Goal: Task Accomplishment & Management: Manage account settings

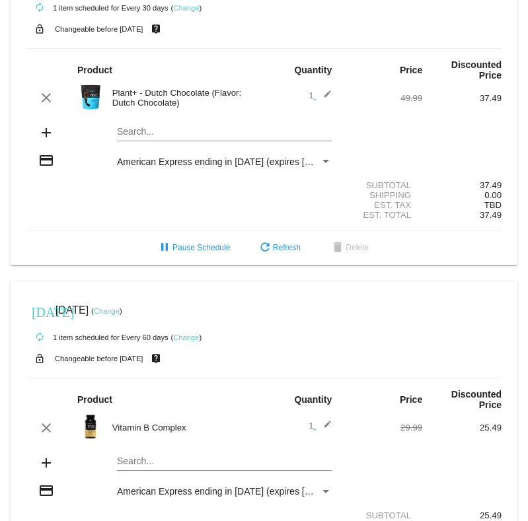
scroll to position [455, 0]
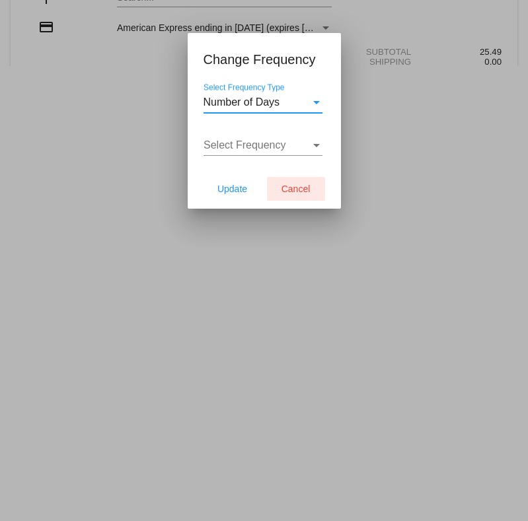
click at [298, 190] on span "Cancel" at bounding box center [296, 189] width 29 height 11
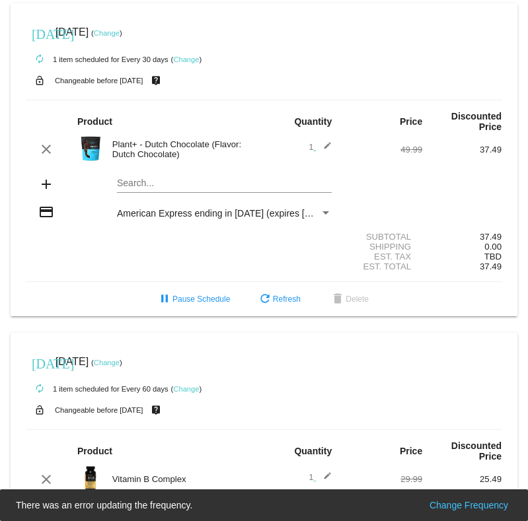
scroll to position [389, 0]
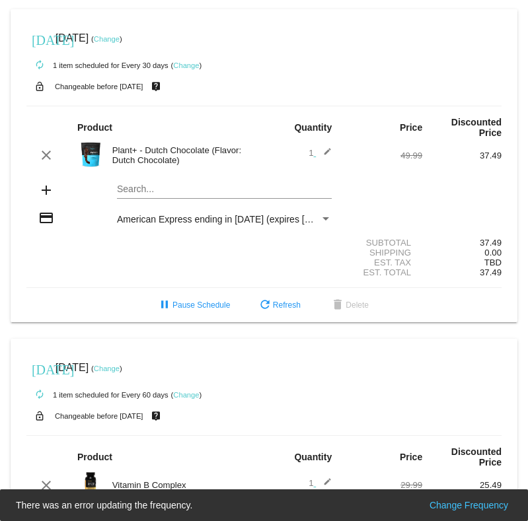
click at [120, 42] on link "Change" at bounding box center [107, 39] width 26 height 8
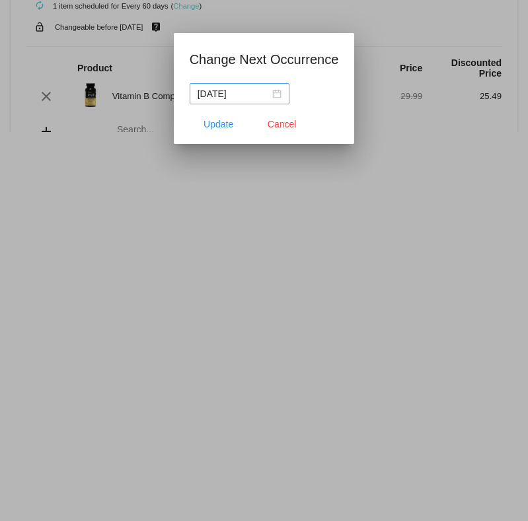
click at [276, 93] on nz-date-picker "[DATE]" at bounding box center [240, 93] width 100 height 21
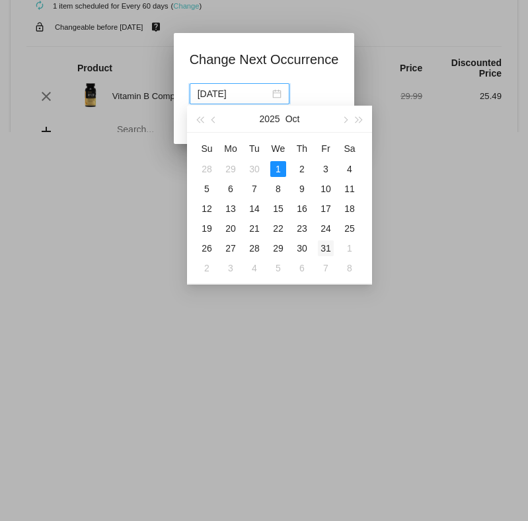
click at [329, 251] on div "31" at bounding box center [326, 249] width 16 height 16
type input "[DATE]"
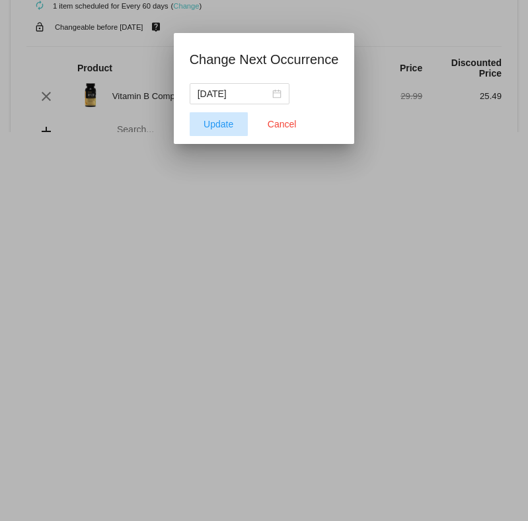
click at [226, 125] on span "Update" at bounding box center [219, 124] width 30 height 11
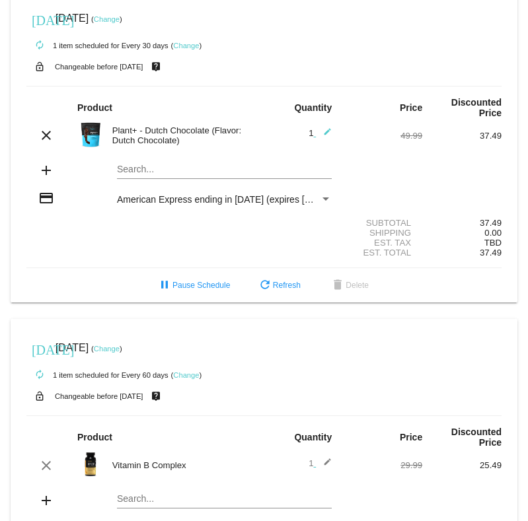
scroll to position [402, 0]
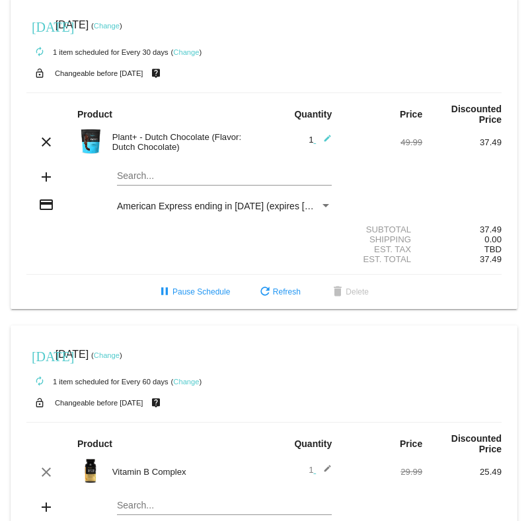
click at [120, 30] on link "Change" at bounding box center [107, 26] width 26 height 8
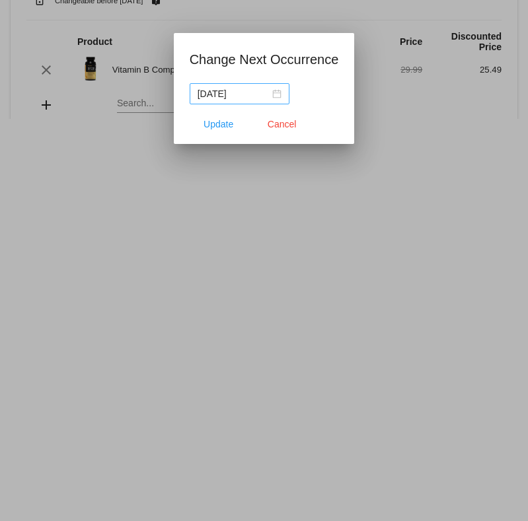
click at [272, 93] on div "[DATE]" at bounding box center [240, 94] width 84 height 15
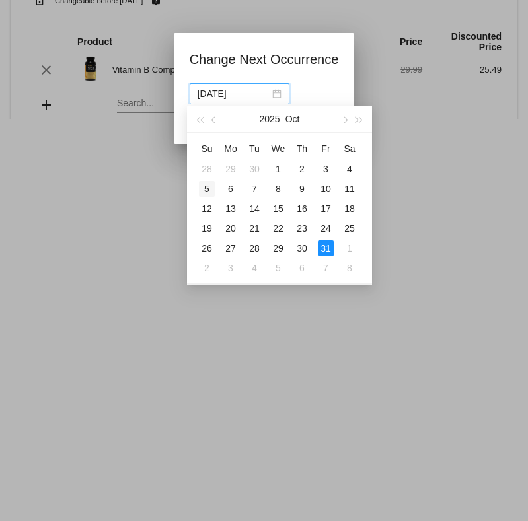
click at [213, 188] on div "5" at bounding box center [207, 189] width 16 height 16
type input "[DATE]"
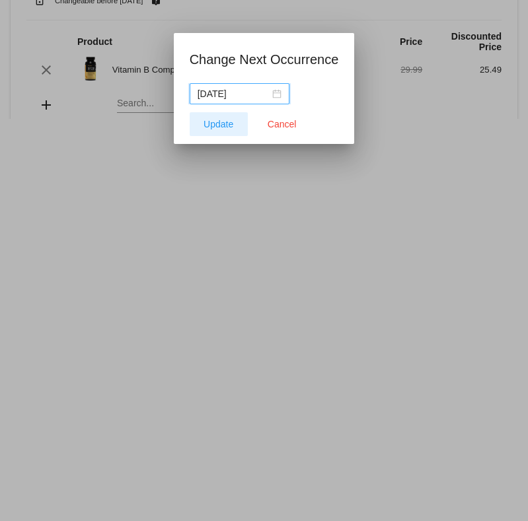
click at [221, 125] on span "Update" at bounding box center [219, 124] width 30 height 11
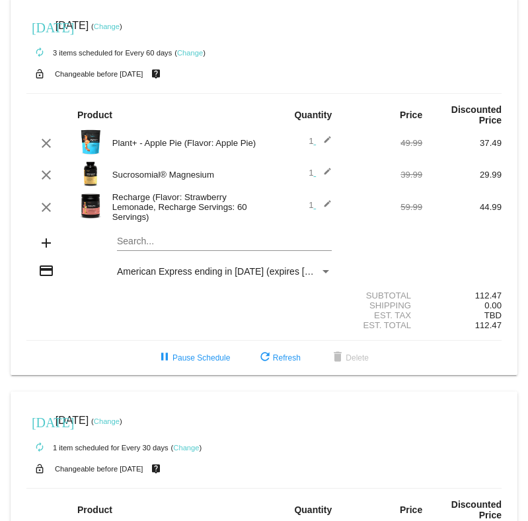
scroll to position [7, 0]
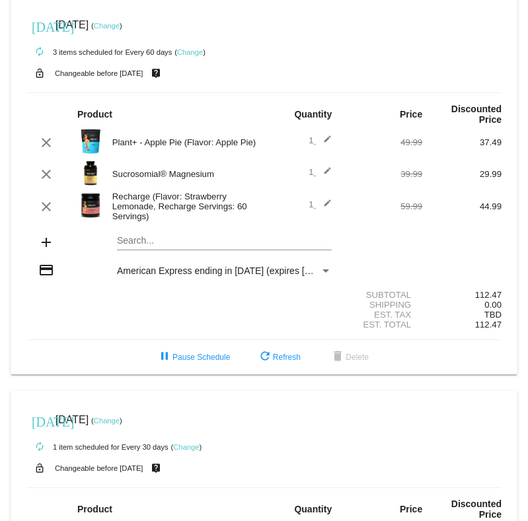
click at [329, 138] on mat-icon "edit" at bounding box center [324, 143] width 16 height 16
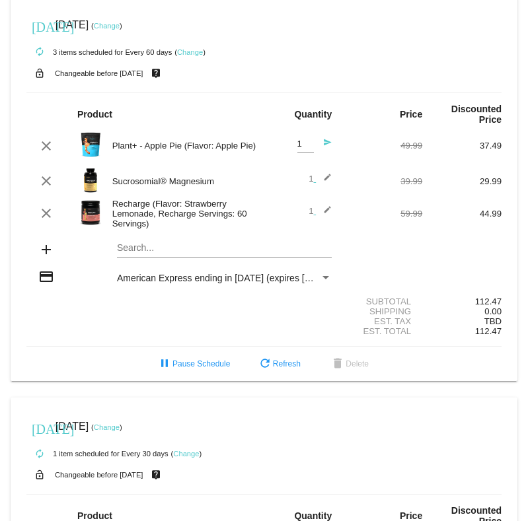
click at [328, 143] on mat-icon "send" at bounding box center [324, 146] width 16 height 16
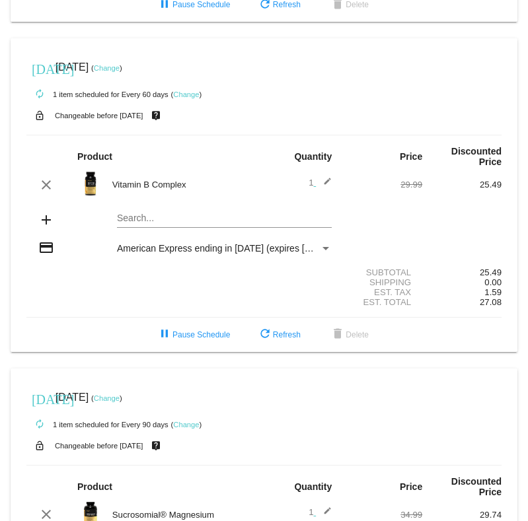
scroll to position [691, 0]
